Goal: Task Accomplishment & Management: Manage account settings

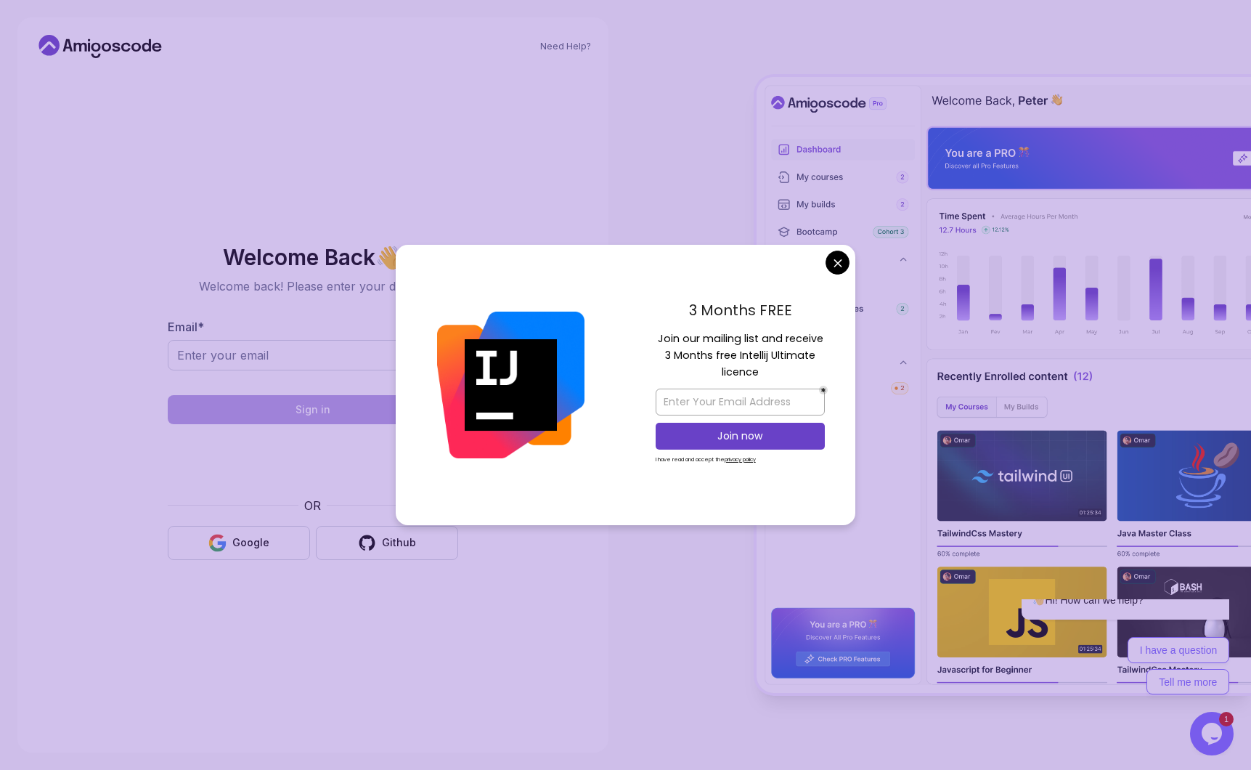
click at [823, 256] on div "3 Months FREE Join our mailing list and receive 3 Months free Intellij Ultimate…" at bounding box center [740, 385] width 230 height 280
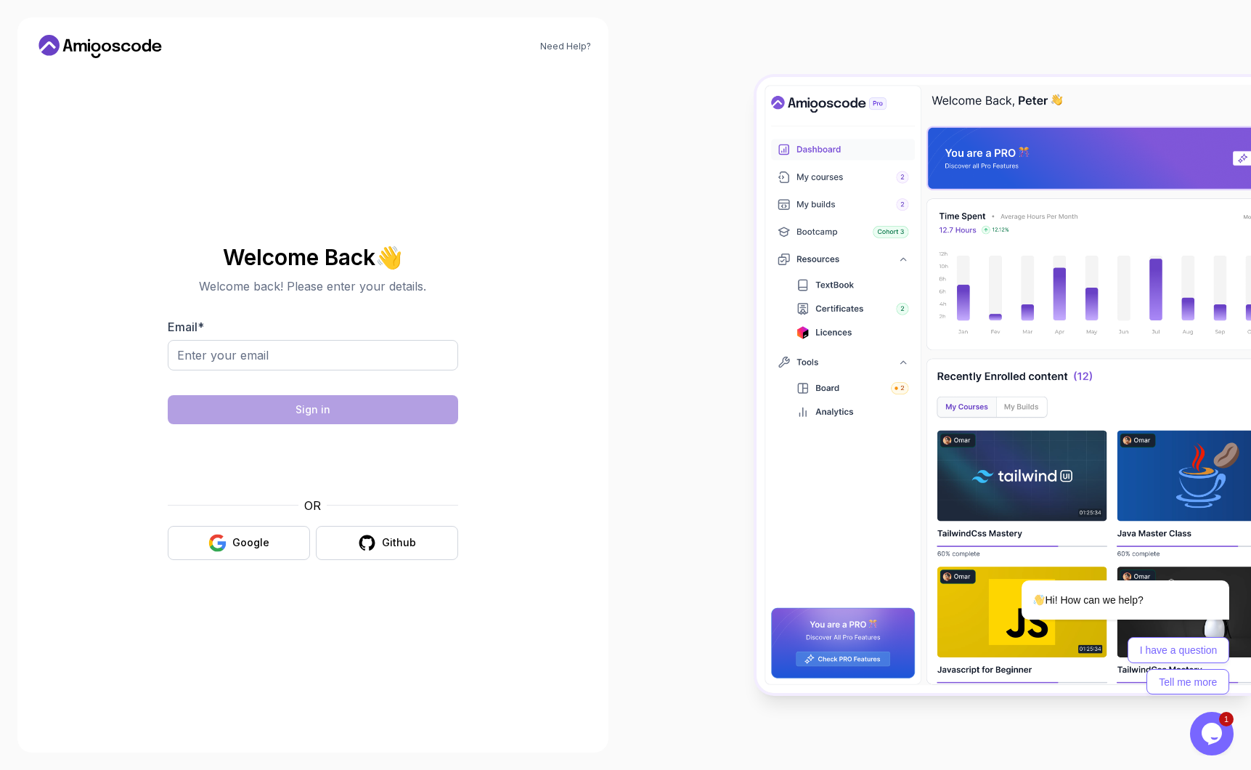
click at [836, 263] on body "Need Help? Welcome Back 👋 Welcome back! Please enter your details. Email * Sign…" at bounding box center [625, 385] width 1251 height 770
click at [237, 554] on button "Google" at bounding box center [239, 543] width 142 height 34
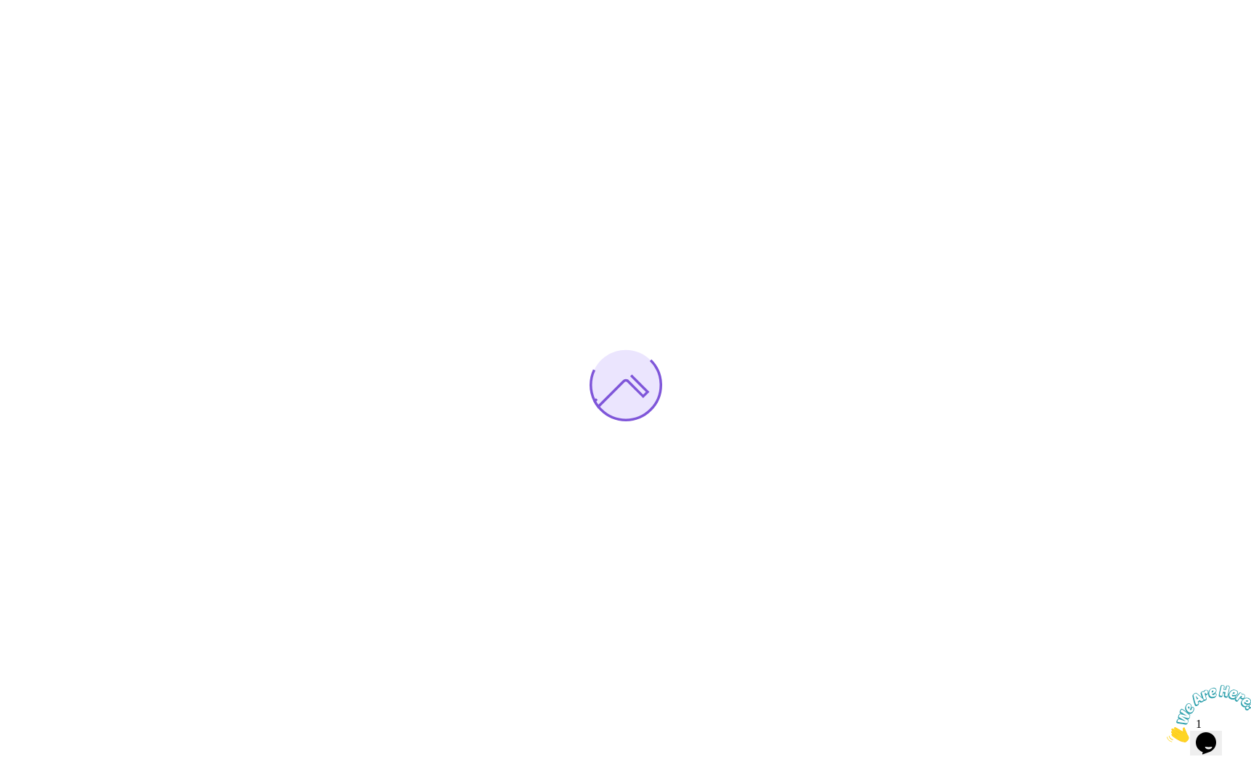
drag, startPoint x: 1242, startPoint y: 683, endPoint x: 2403, endPoint y: 1359, distance: 1343.6
click at [1167, 732] on icon "Close" at bounding box center [1167, 738] width 0 height 12
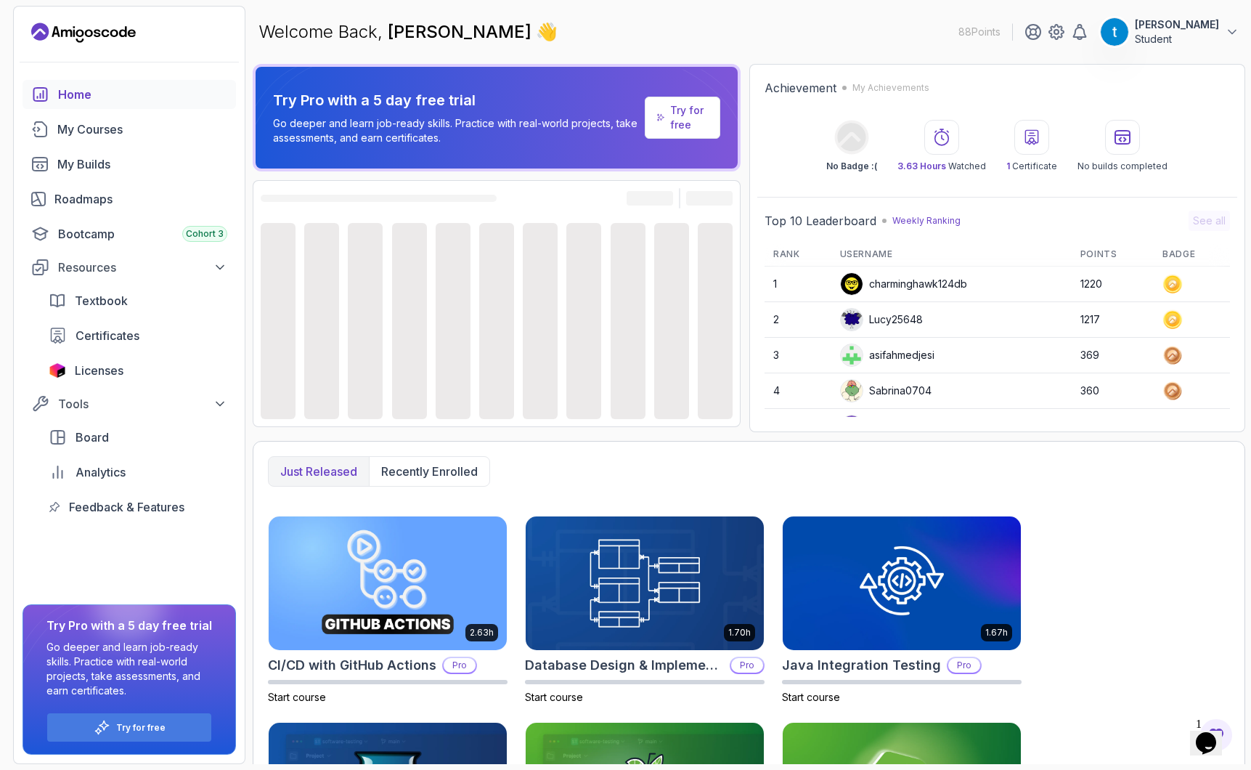
click at [1218, 39] on p "Student" at bounding box center [1177, 39] width 84 height 15
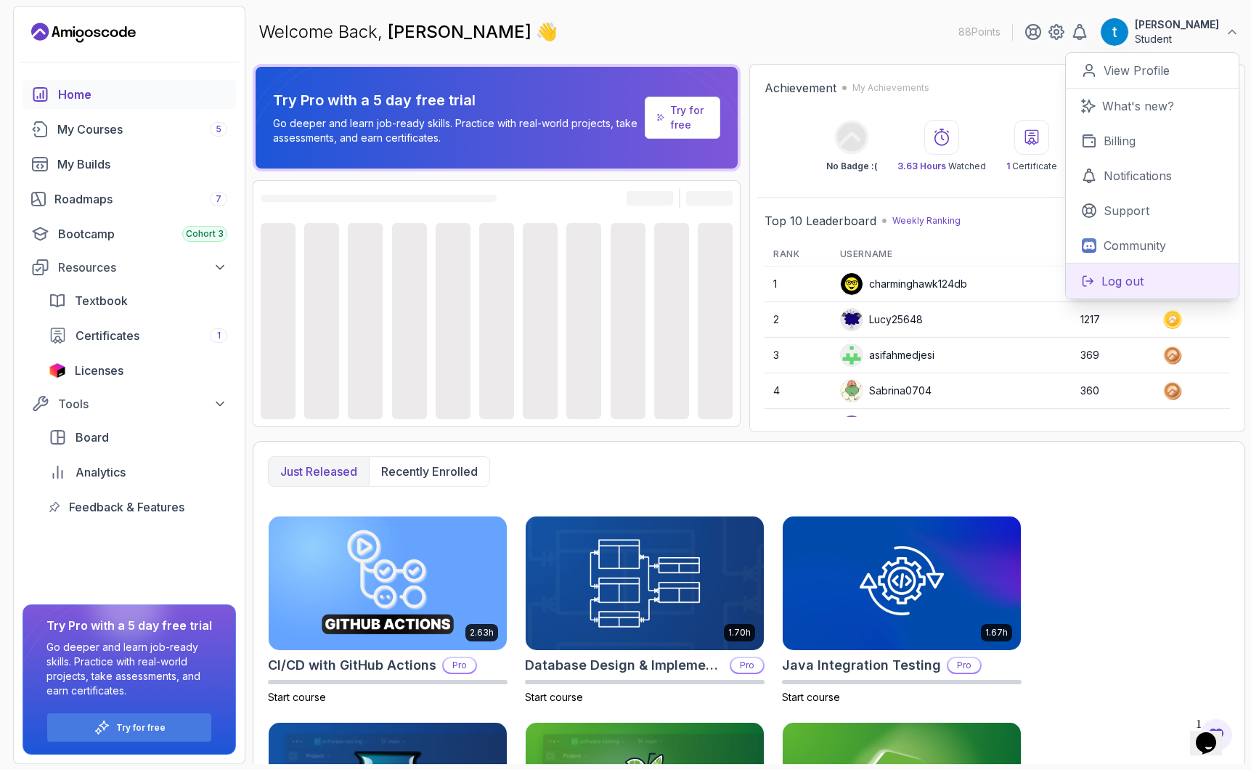
click at [1129, 283] on p "Log out" at bounding box center [1123, 280] width 42 height 17
